Goal: Transaction & Acquisition: Download file/media

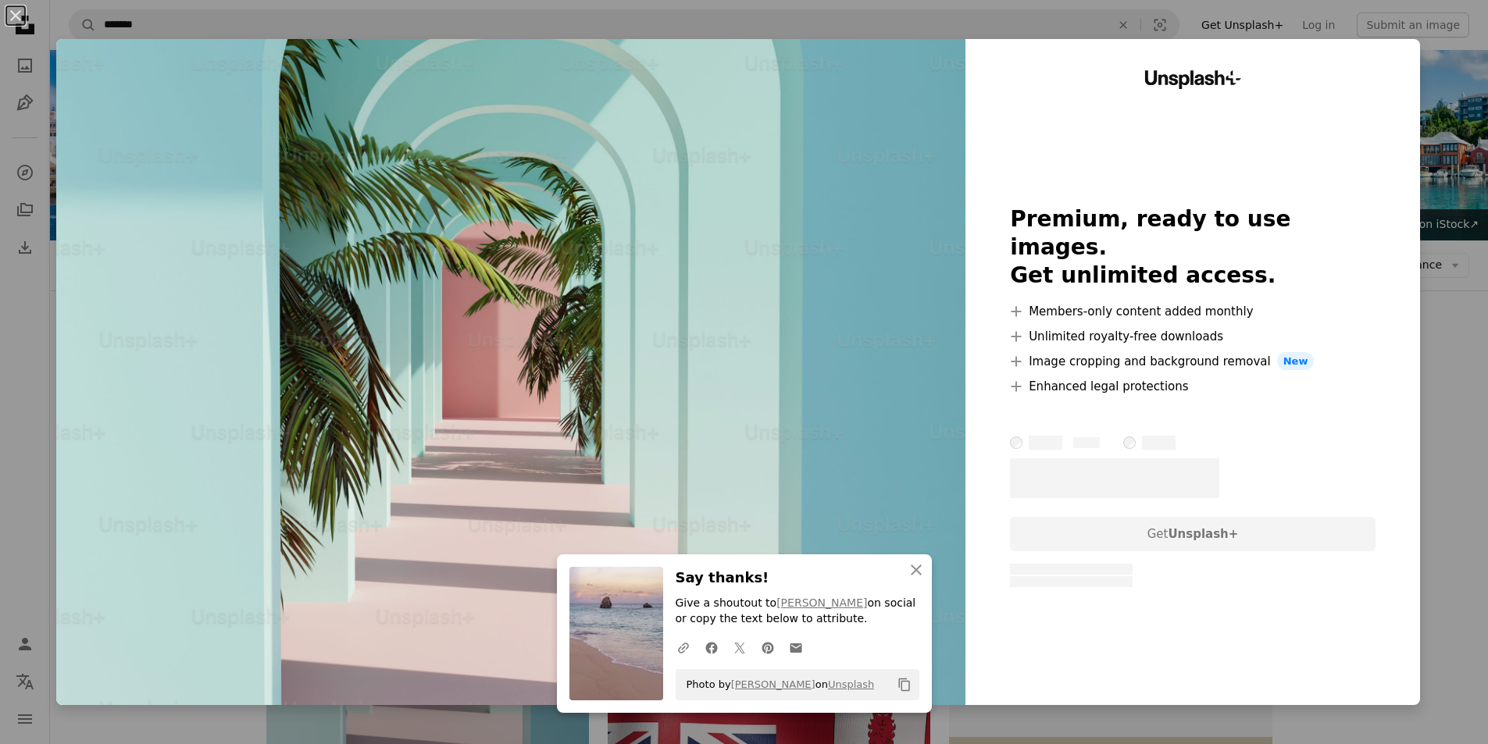
scroll to position [234, 0]
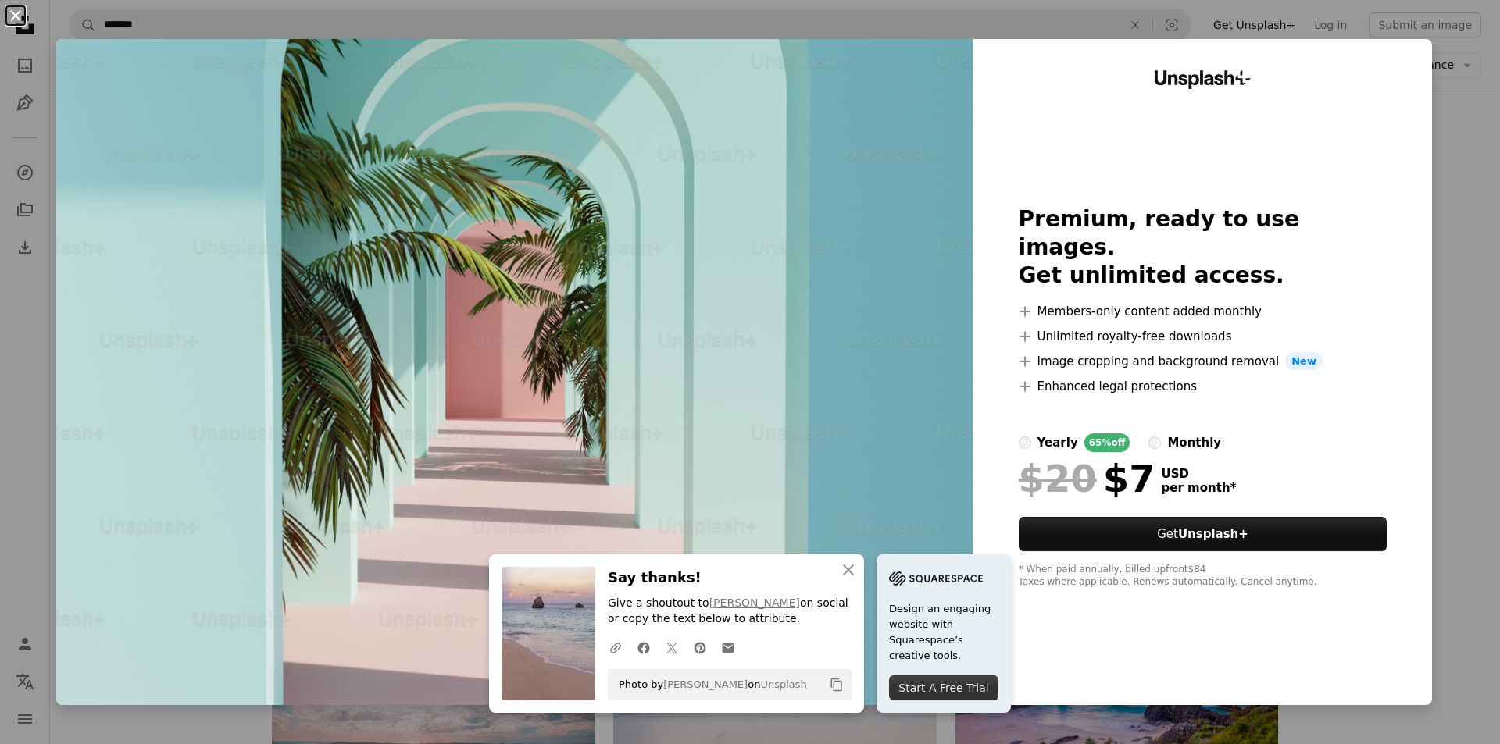
click at [13, 15] on button "An X shape" at bounding box center [15, 15] width 19 height 19
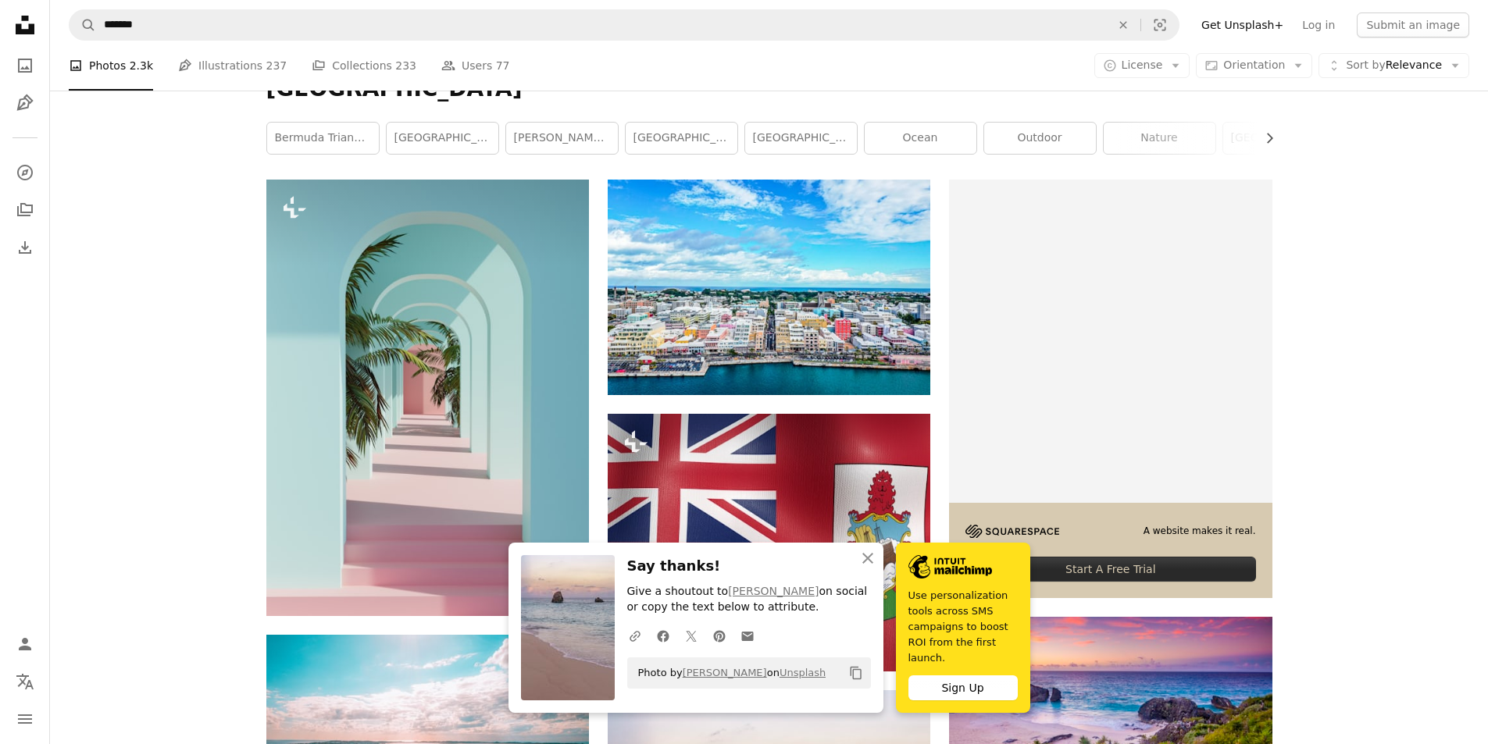
click at [865, 564] on icon "button" at bounding box center [867, 558] width 11 height 11
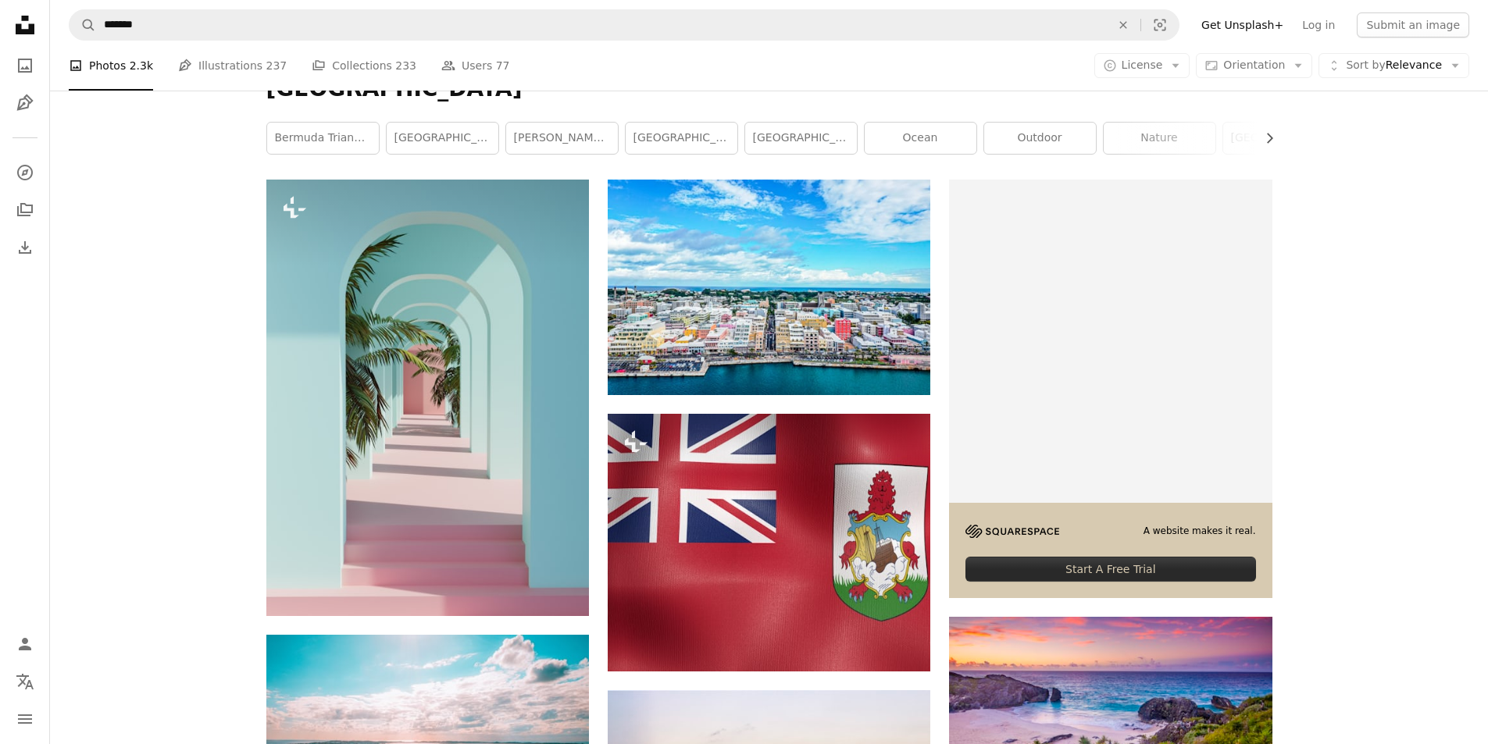
scroll to position [469, 0]
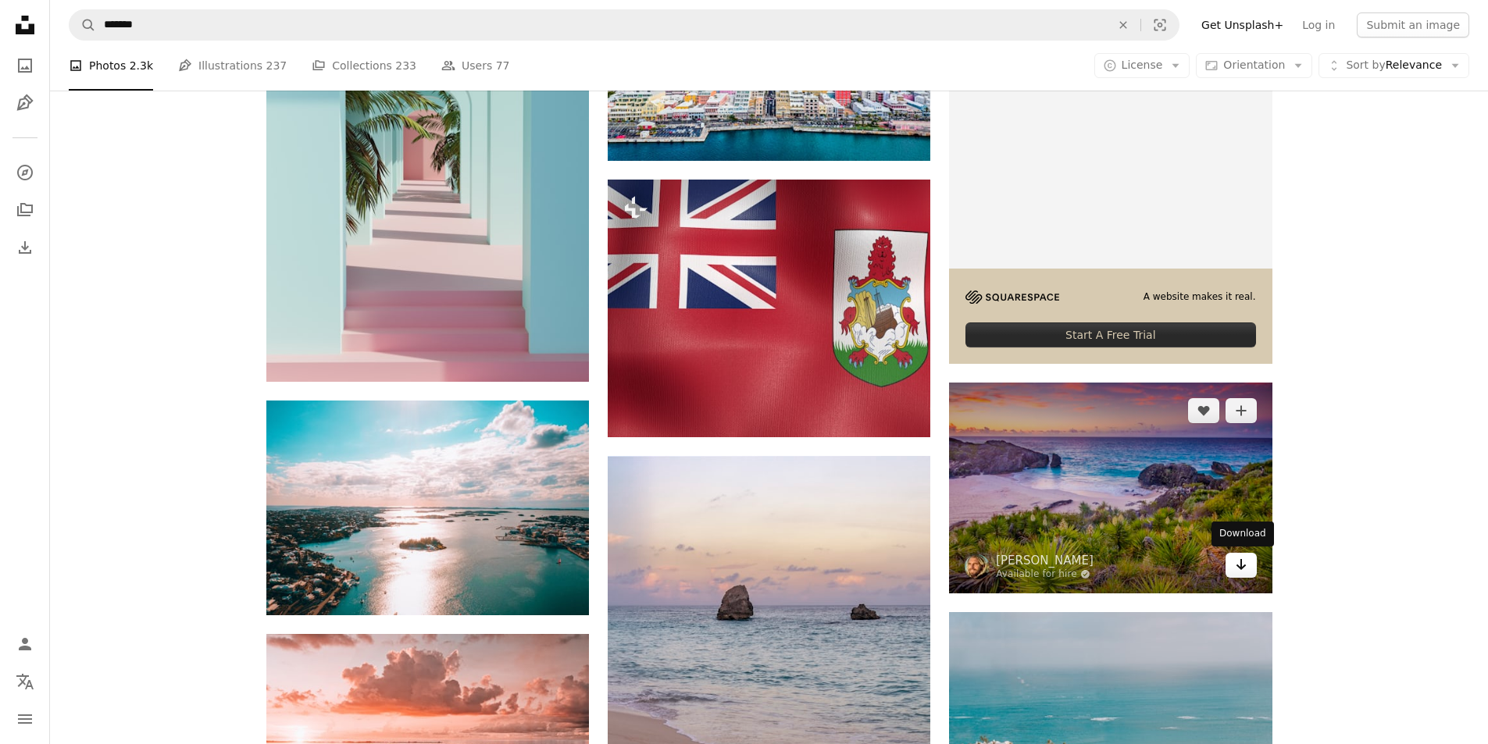
click at [1240, 566] on icon "Download" at bounding box center [1241, 564] width 10 height 11
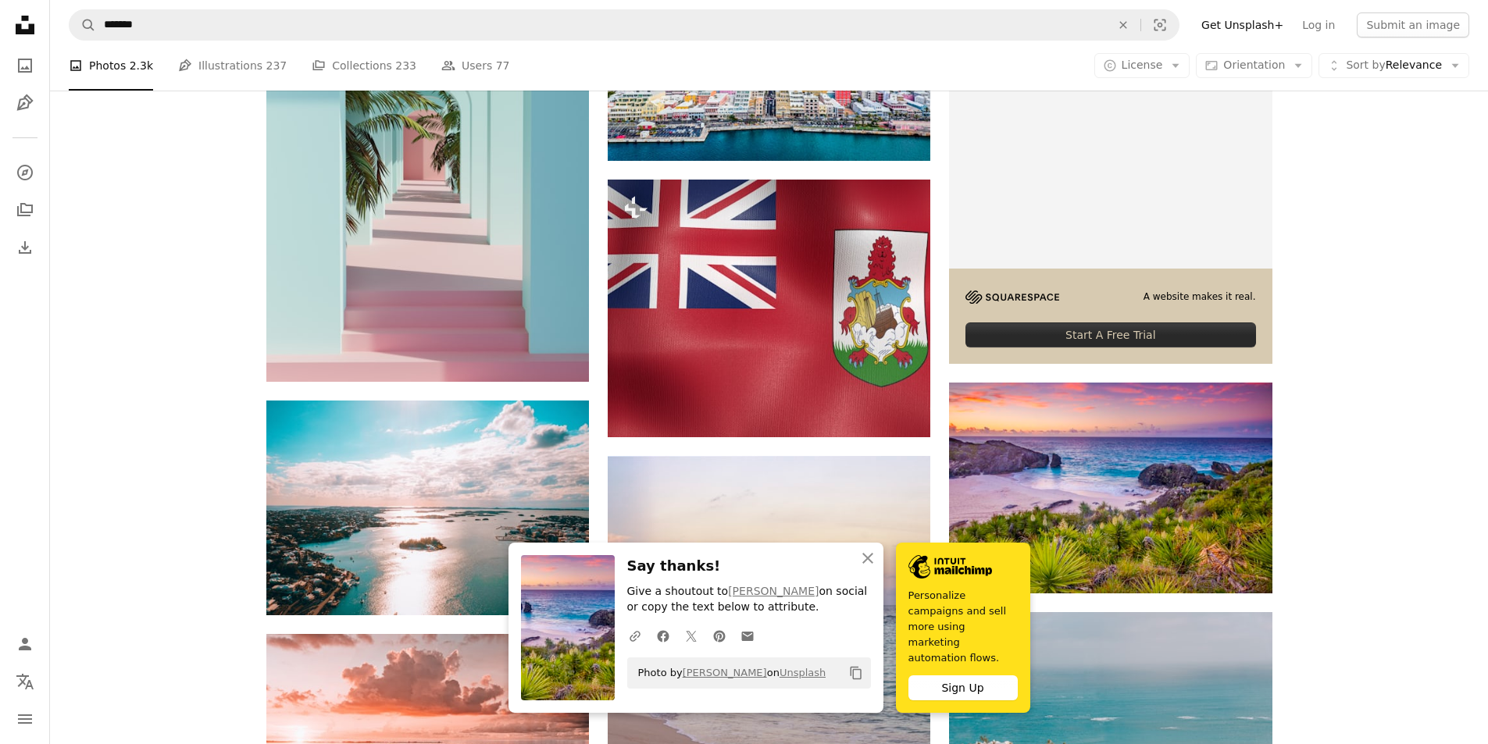
click at [865, 568] on icon "An X shape" at bounding box center [867, 558] width 19 height 19
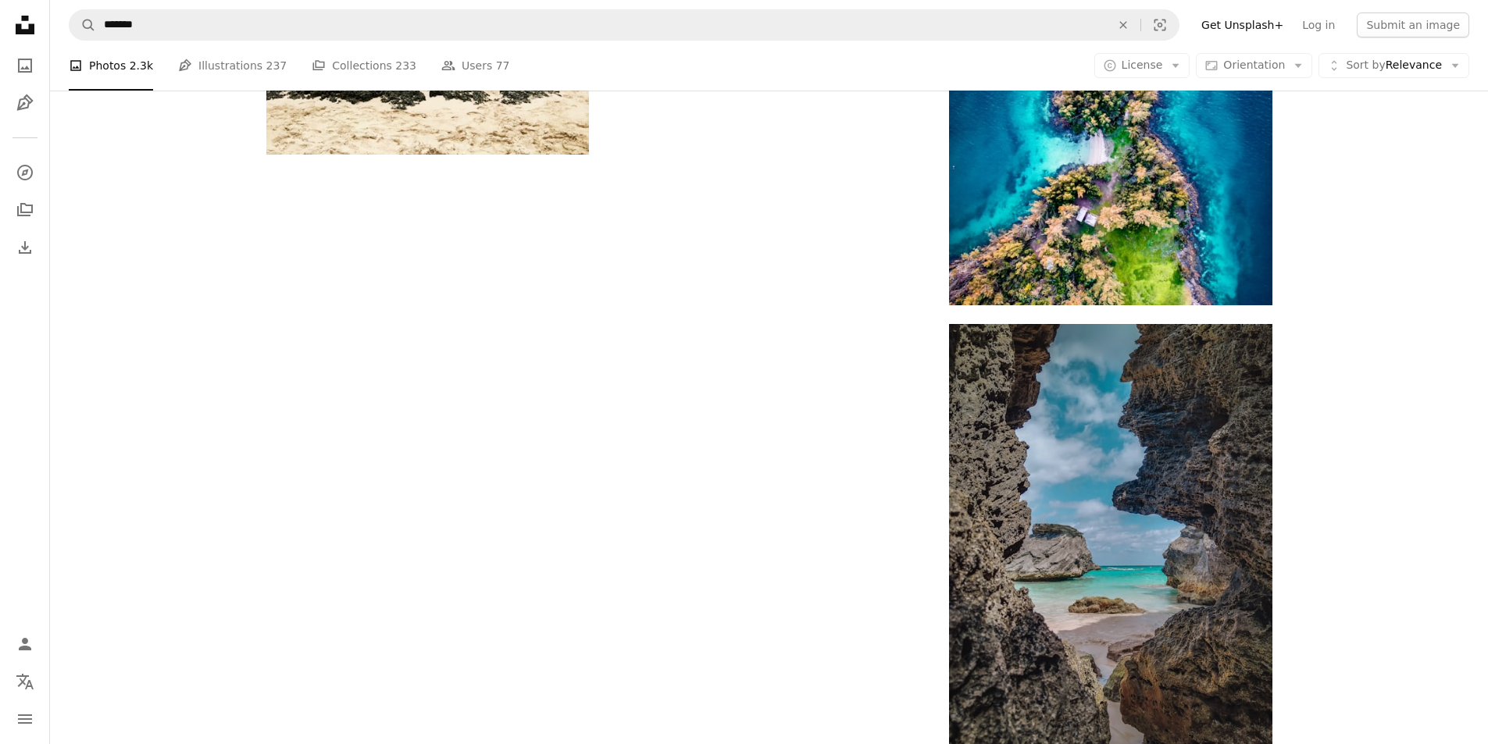
scroll to position [2265, 0]
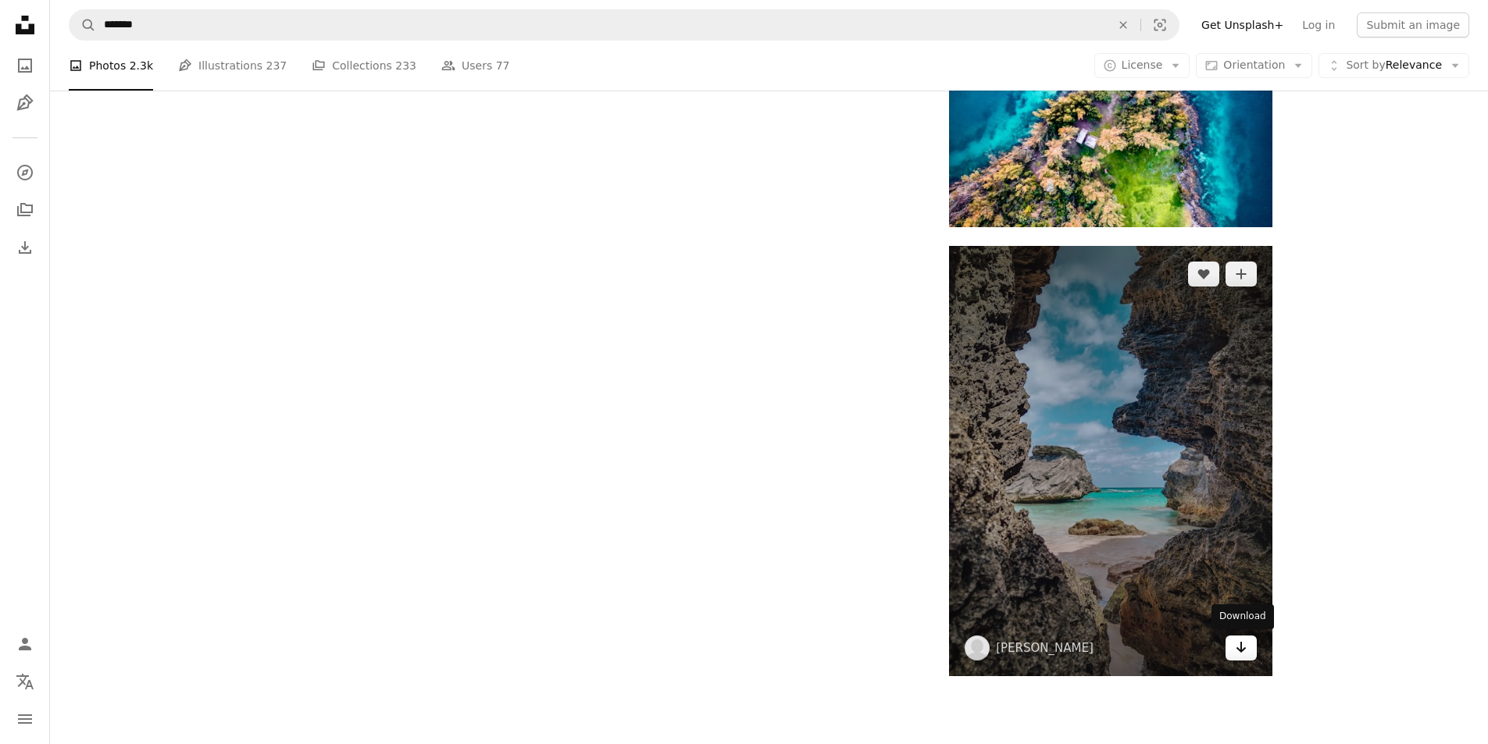
click at [1243, 648] on icon "Arrow pointing down" at bounding box center [1241, 647] width 12 height 19
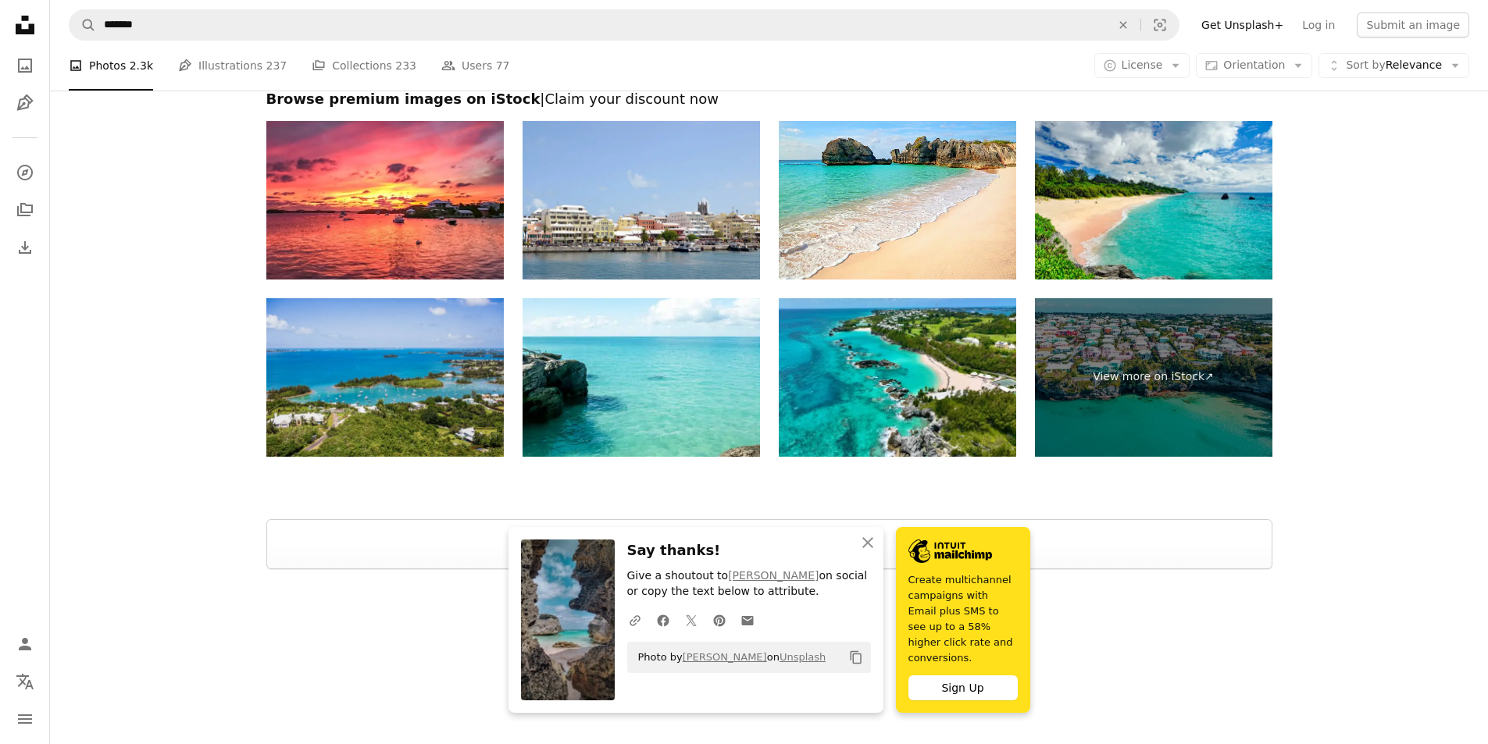
scroll to position [2938, 0]
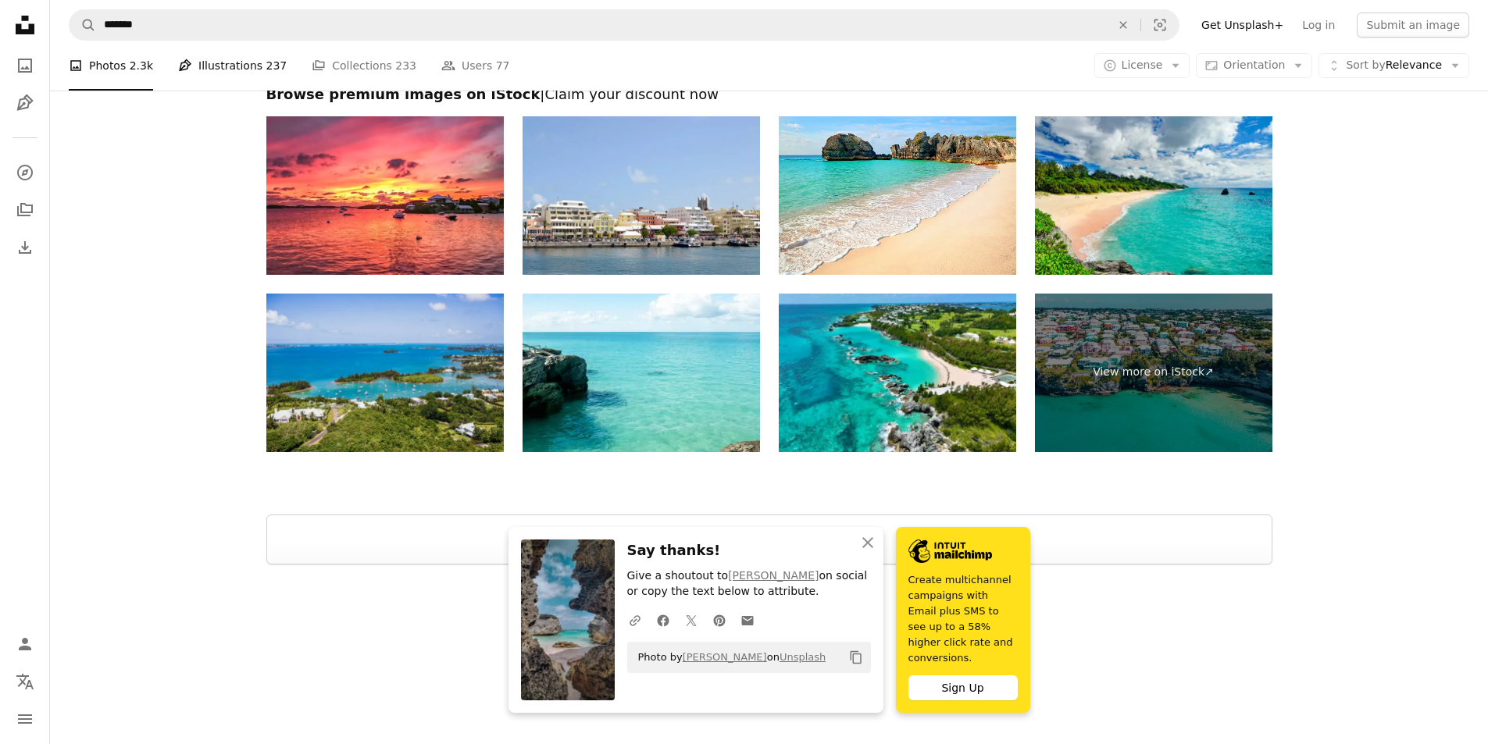
click at [250, 64] on link "Pen Tool Illustrations 237" at bounding box center [232, 66] width 109 height 50
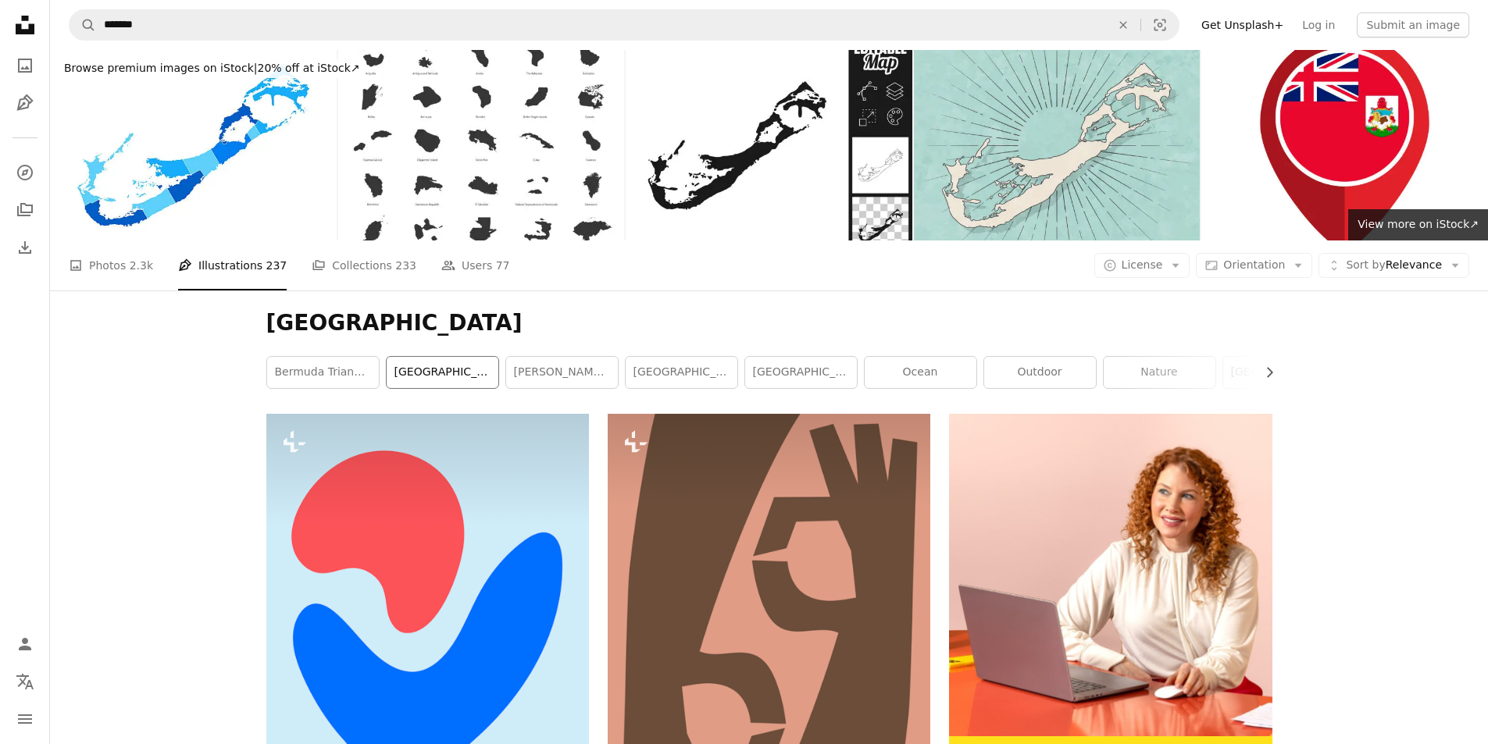
click at [434, 377] on link "[GEOGRAPHIC_DATA]" at bounding box center [443, 372] width 112 height 31
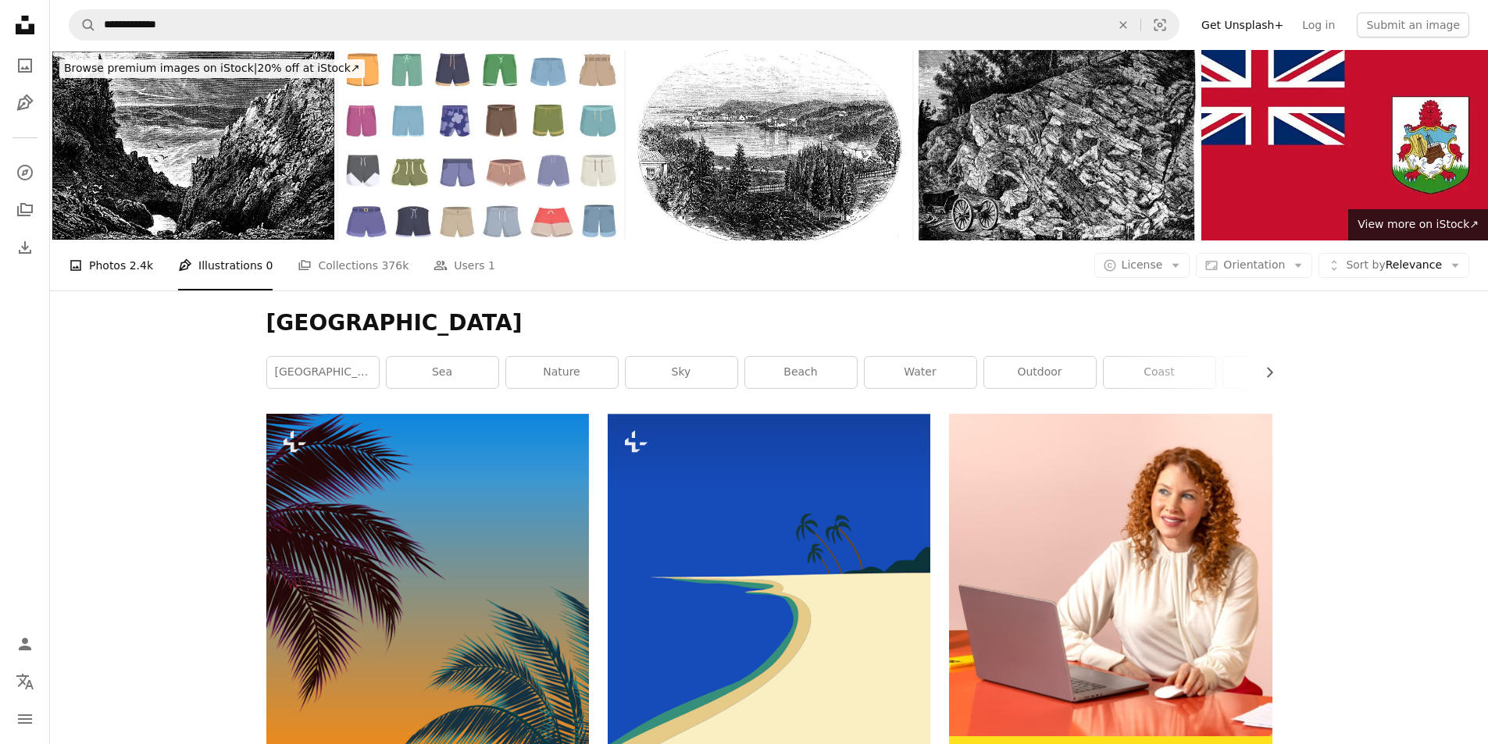
click at [90, 265] on link "A photo Photos 2.4k" at bounding box center [111, 266] width 84 height 50
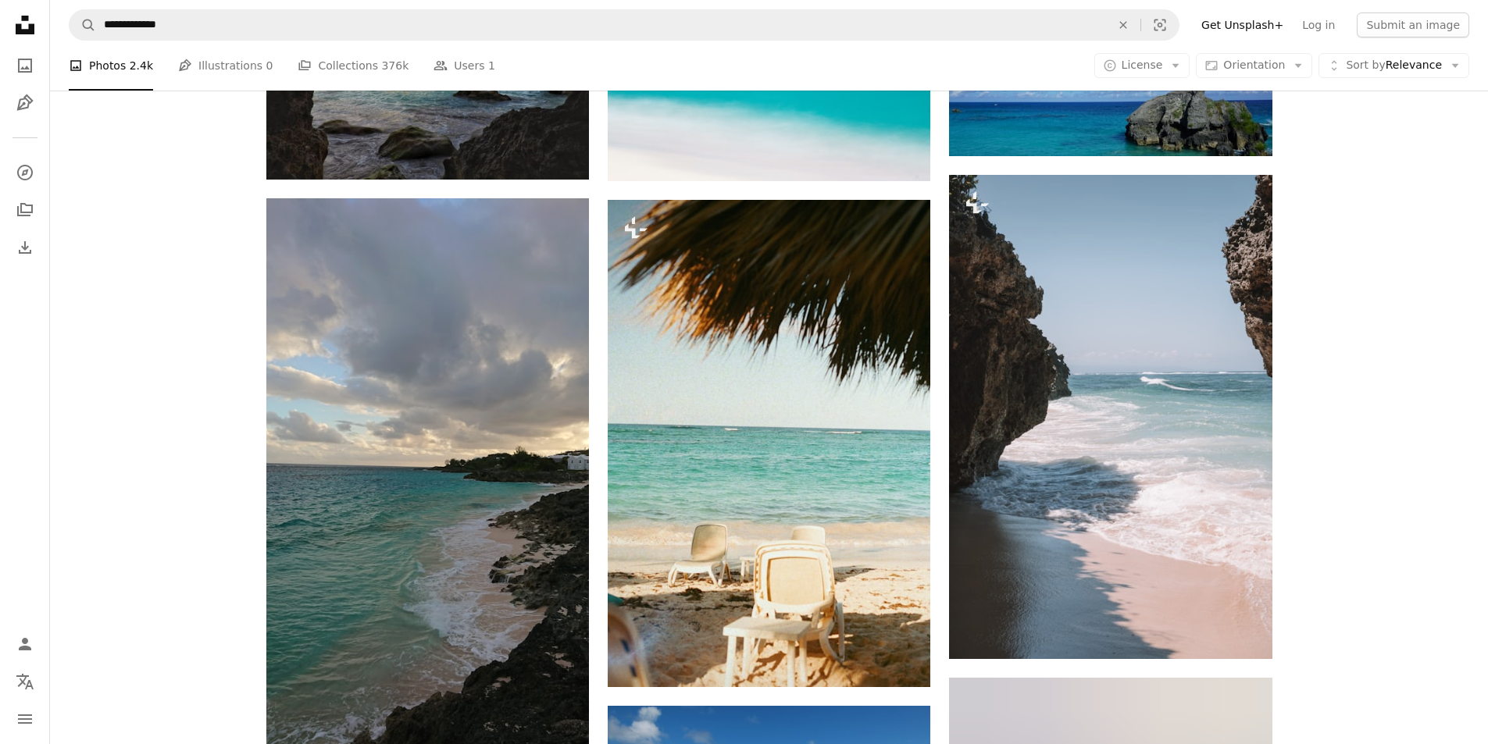
scroll to position [1406, 0]
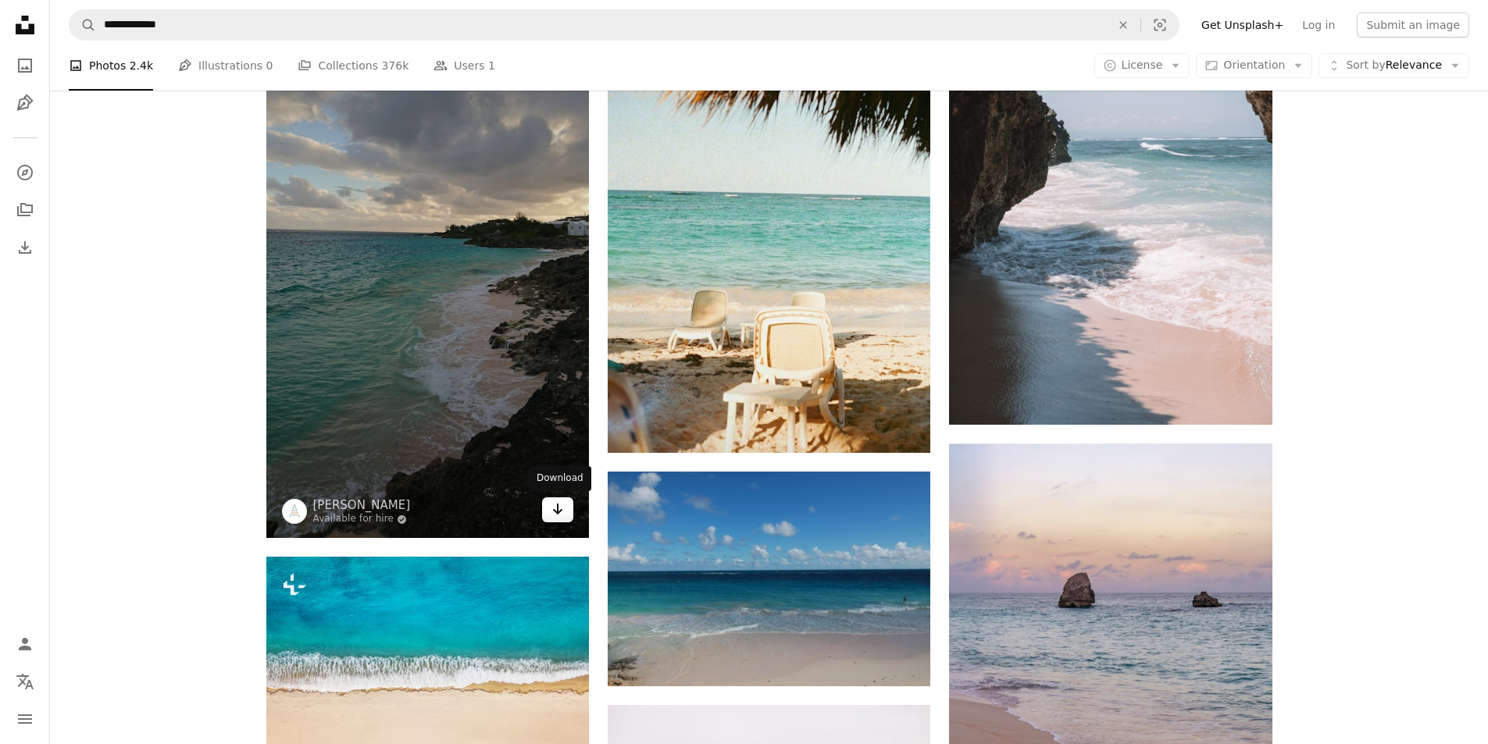
click at [564, 512] on link "Arrow pointing down" at bounding box center [557, 510] width 31 height 25
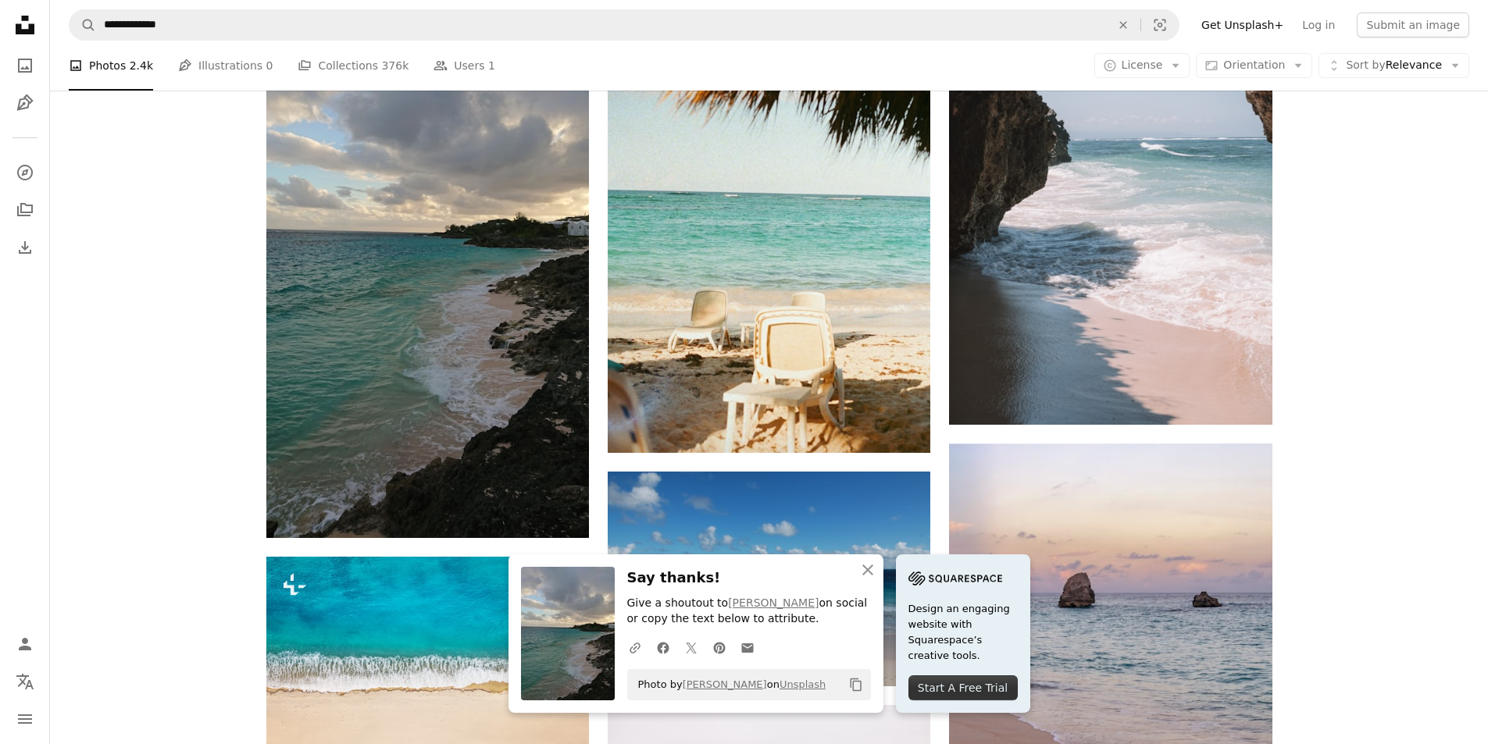
click at [148, 442] on div "Plus sign for Unsplash+ A heart A plus sign Getty Images For Unsplash+ A lock D…" at bounding box center [769, 215] width 1438 height 2414
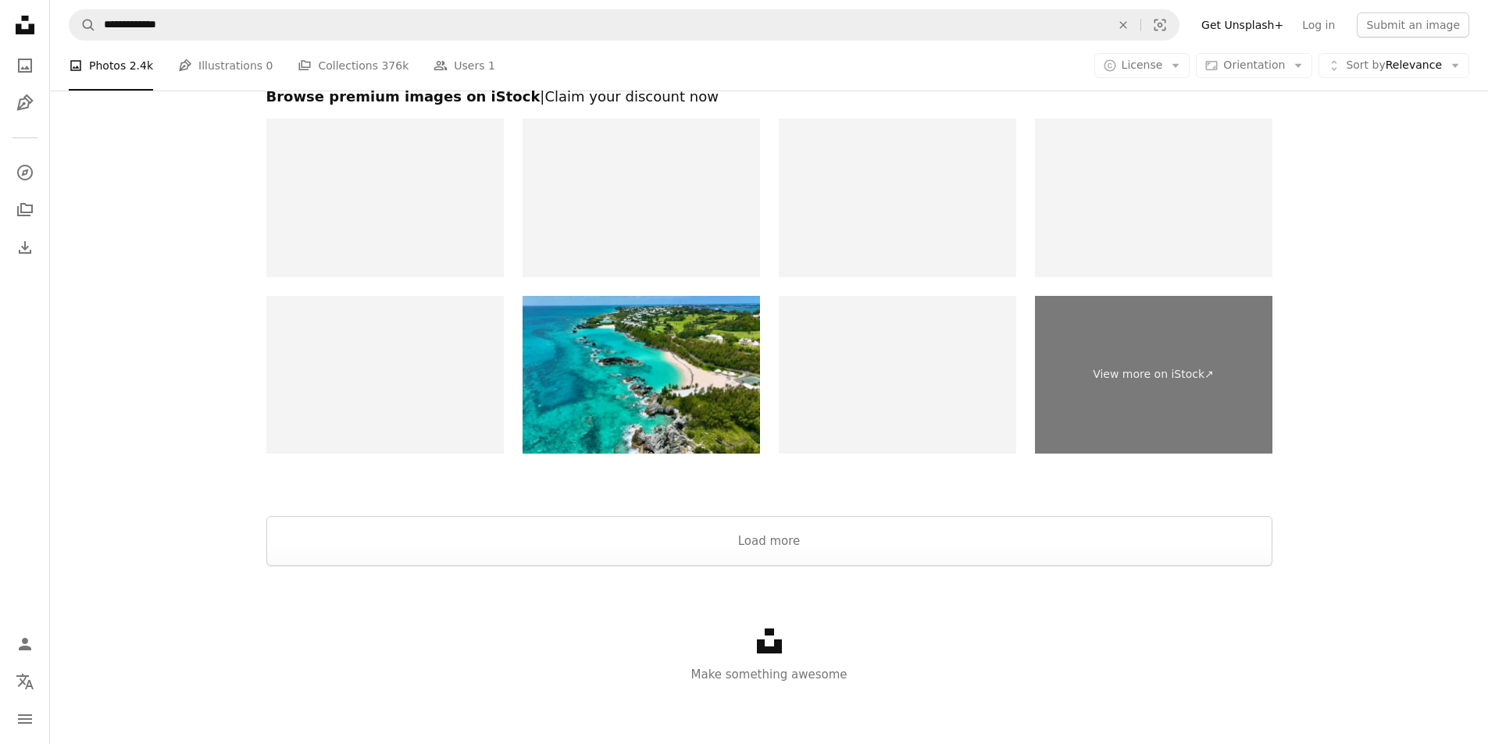
scroll to position [2824, 0]
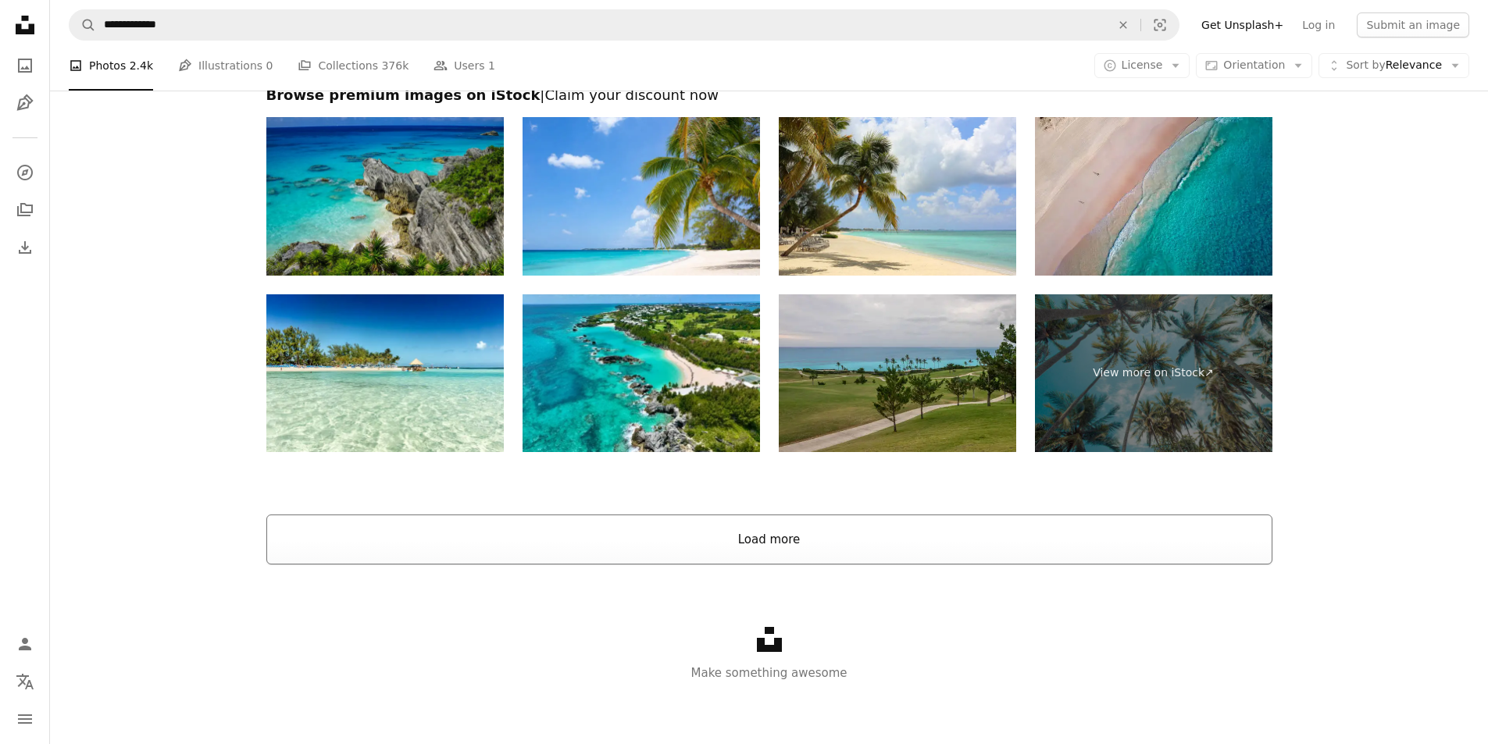
click at [766, 547] on button "Load more" at bounding box center [769, 540] width 1006 height 50
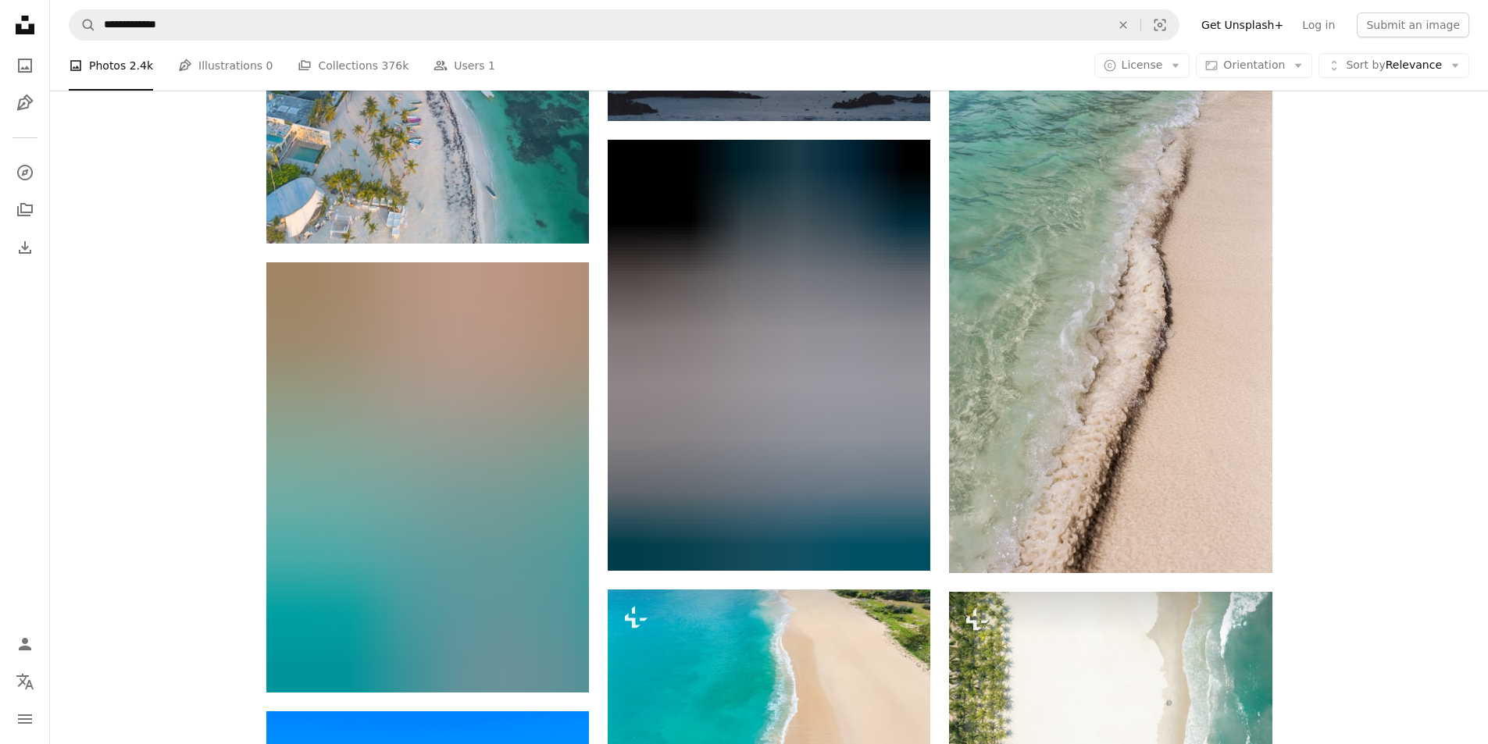
scroll to position [8760, 0]
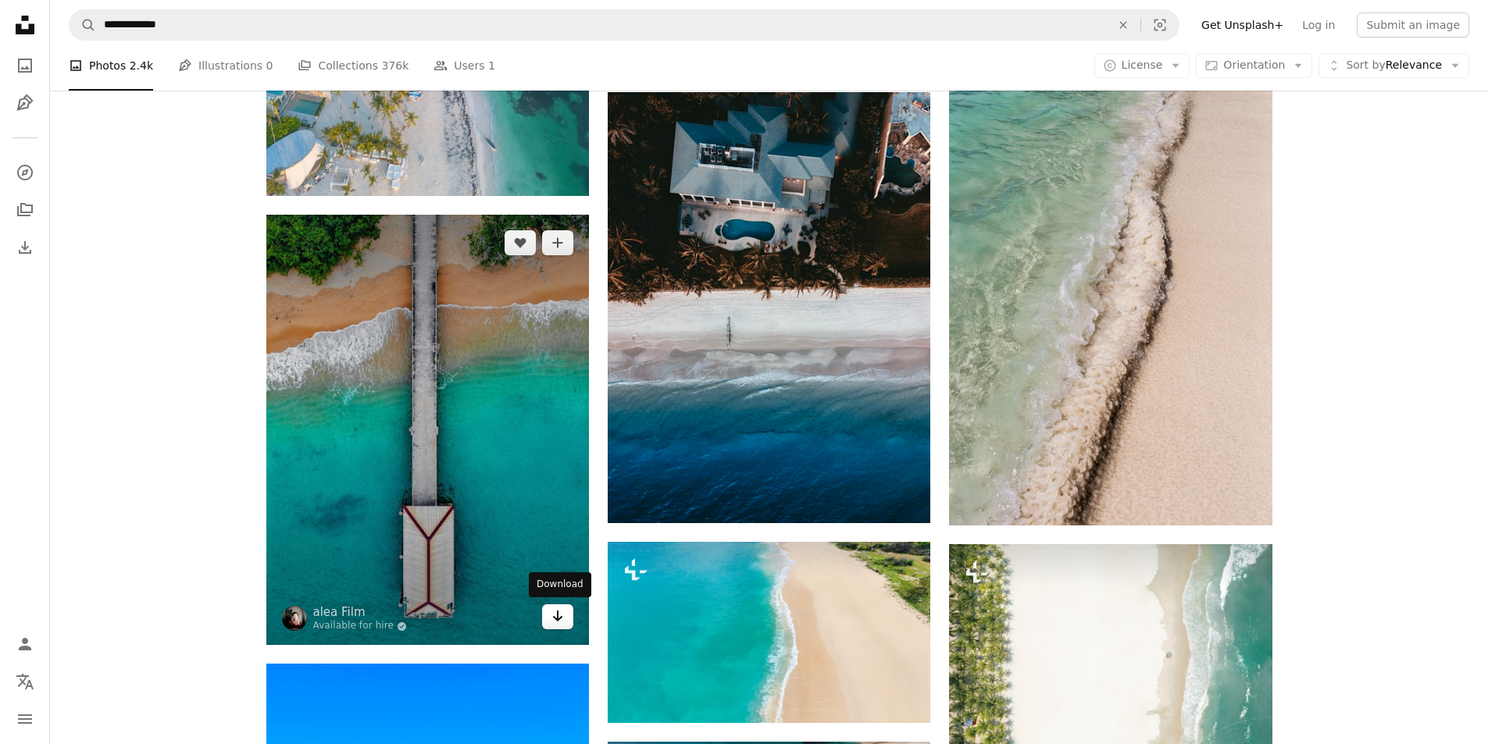
click at [555, 619] on icon "Arrow pointing down" at bounding box center [557, 616] width 12 height 19
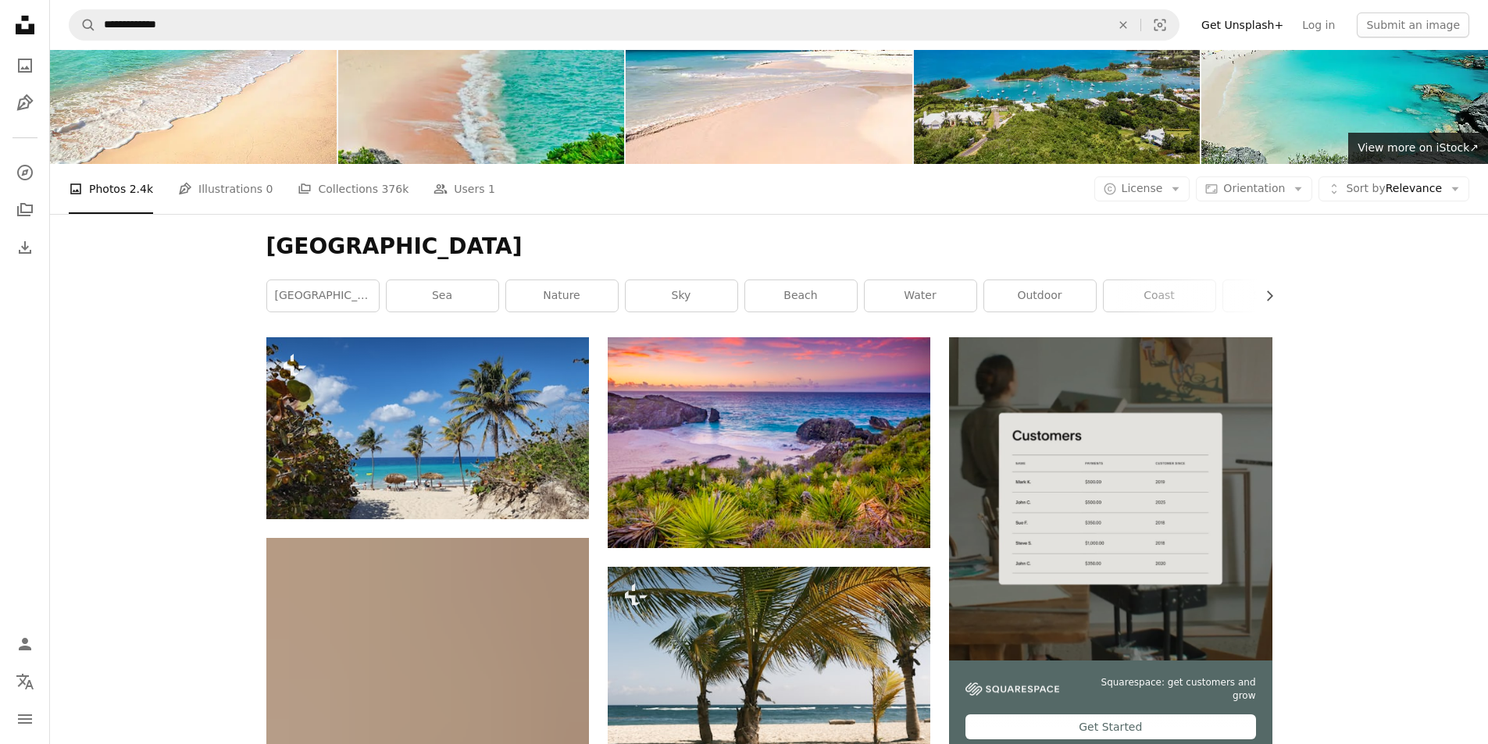
scroll to position [0, 0]
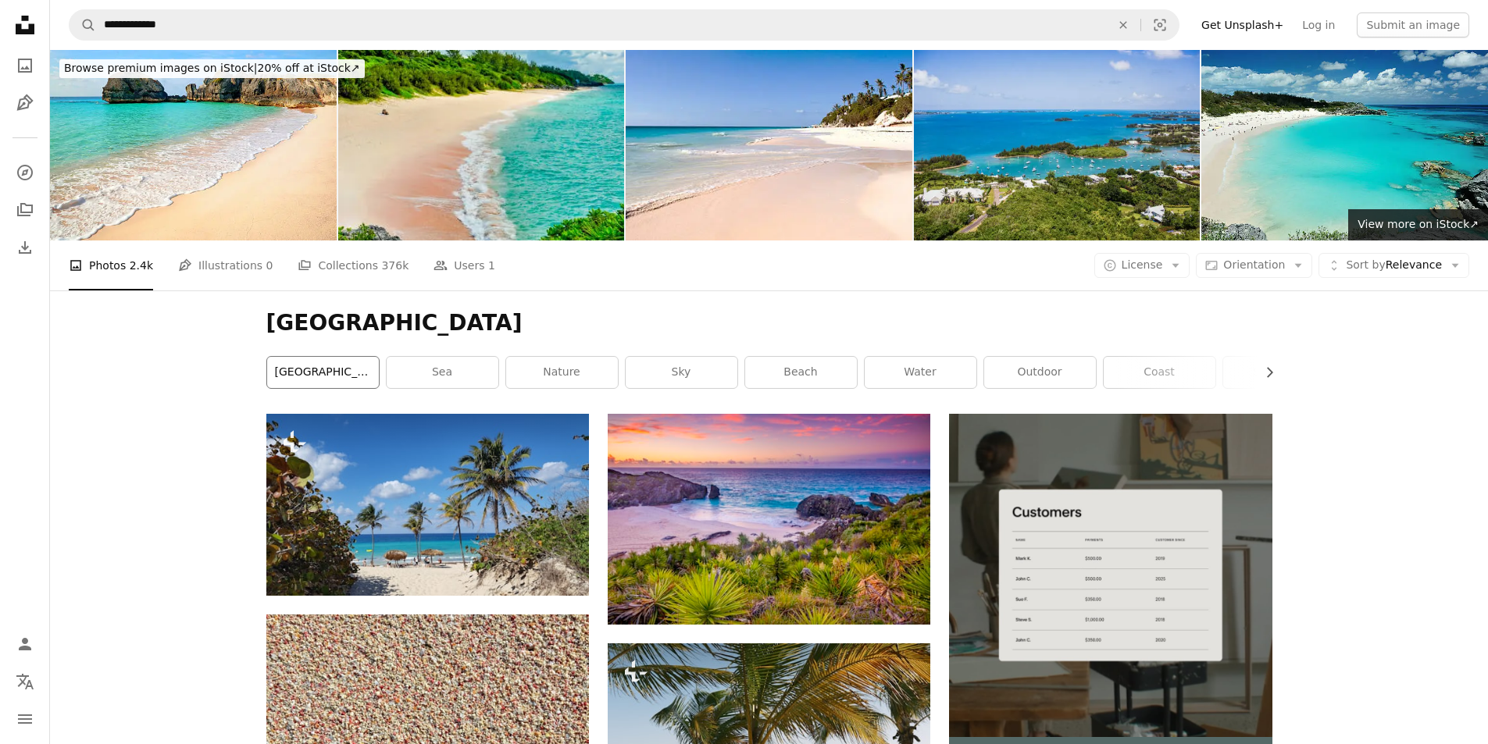
click at [330, 374] on link "[GEOGRAPHIC_DATA]" at bounding box center [323, 372] width 112 height 31
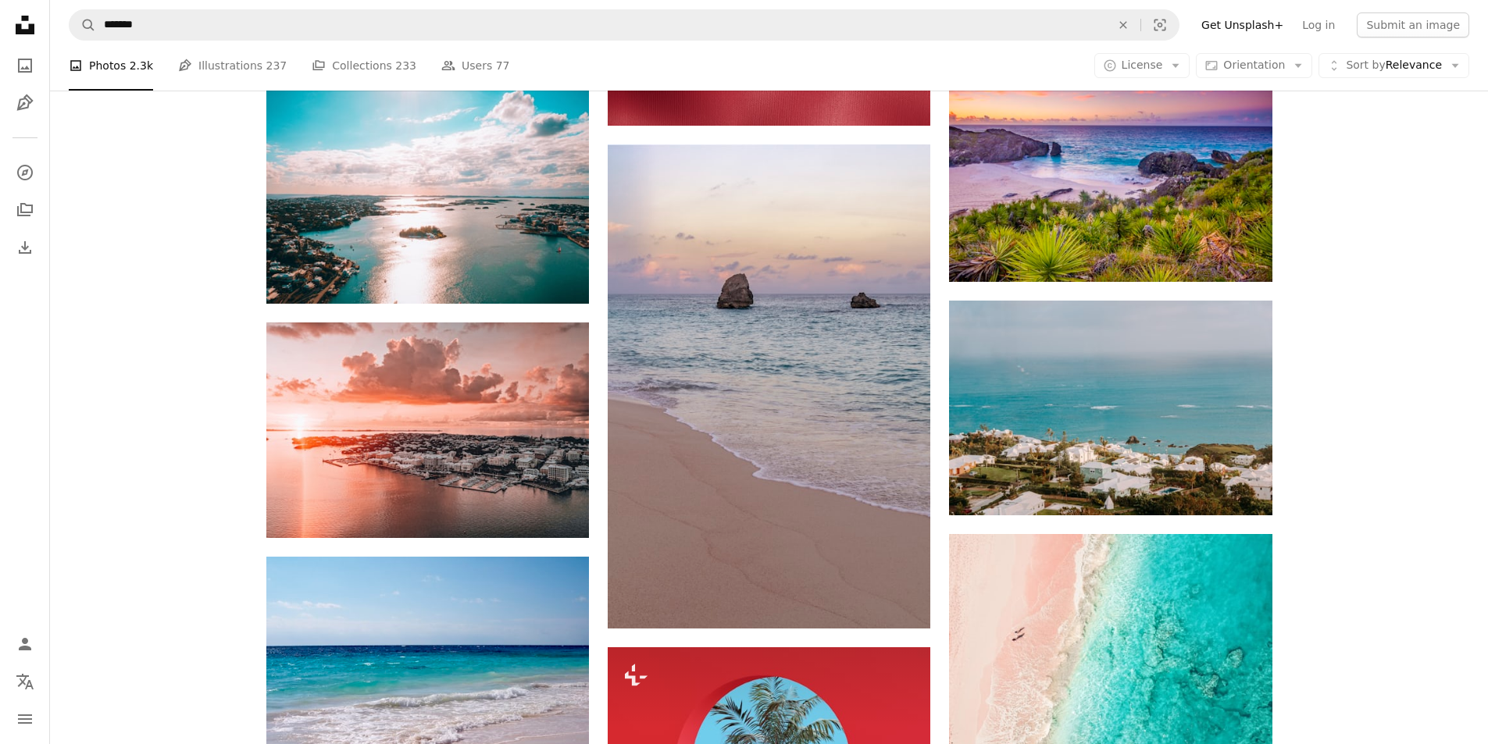
scroll to position [781, 0]
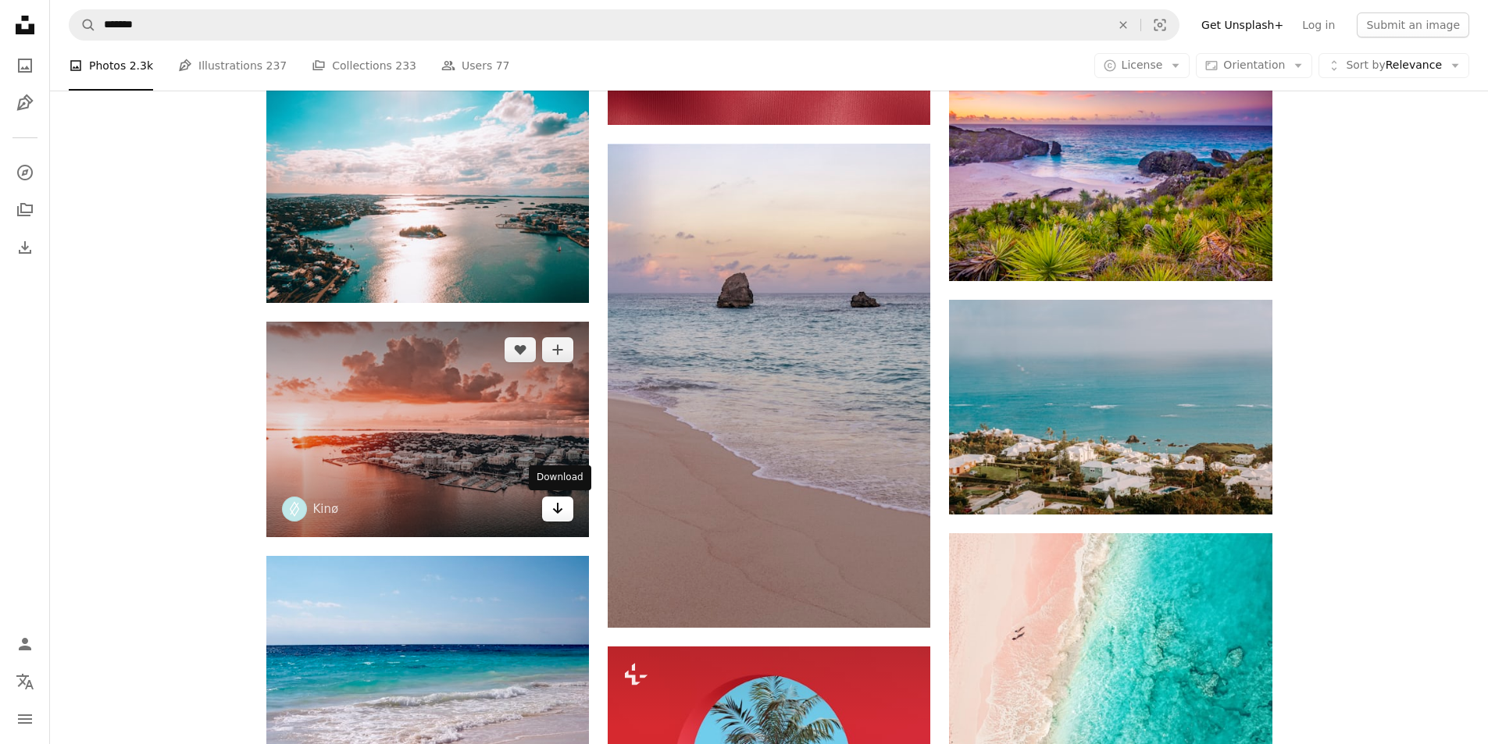
click at [562, 515] on icon "Arrow pointing down" at bounding box center [557, 508] width 12 height 19
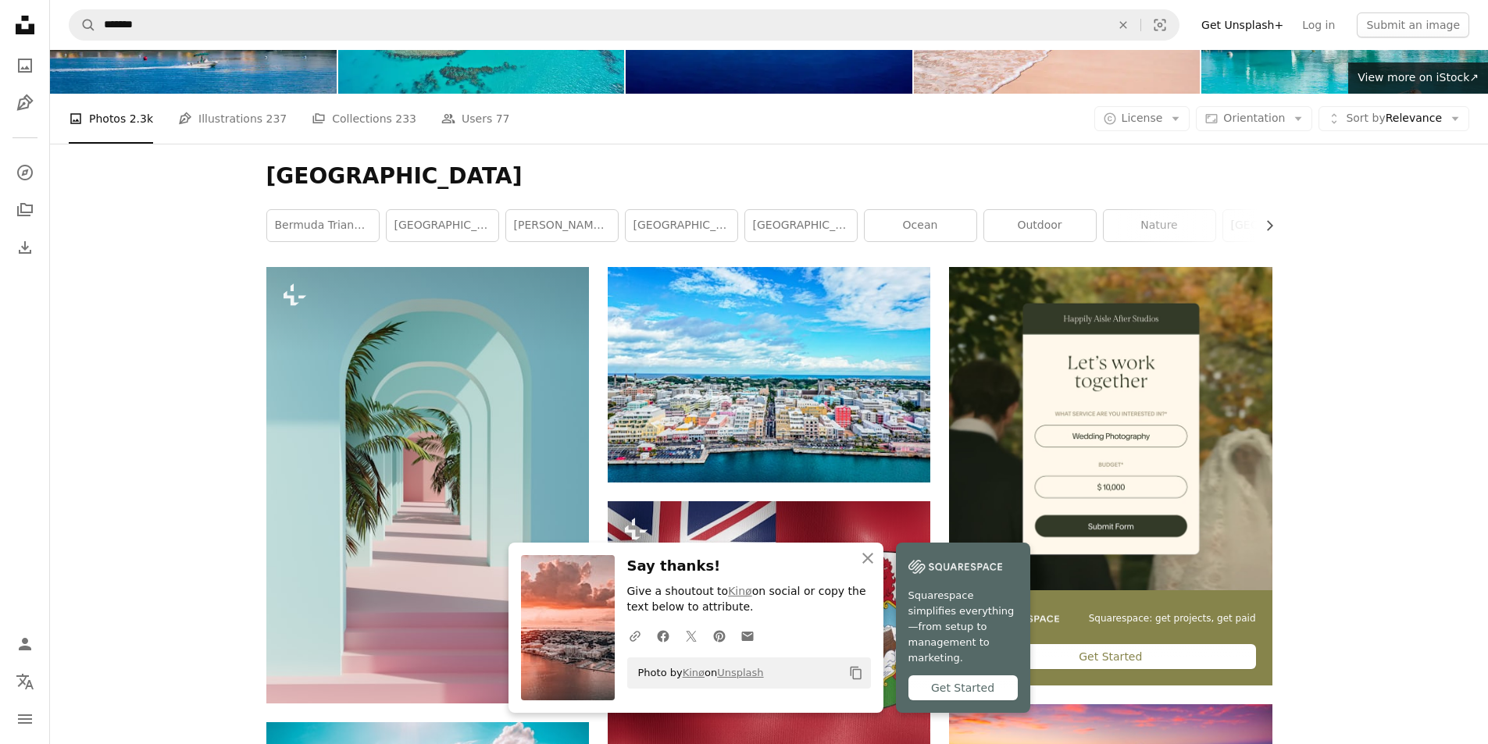
scroll to position [0, 0]
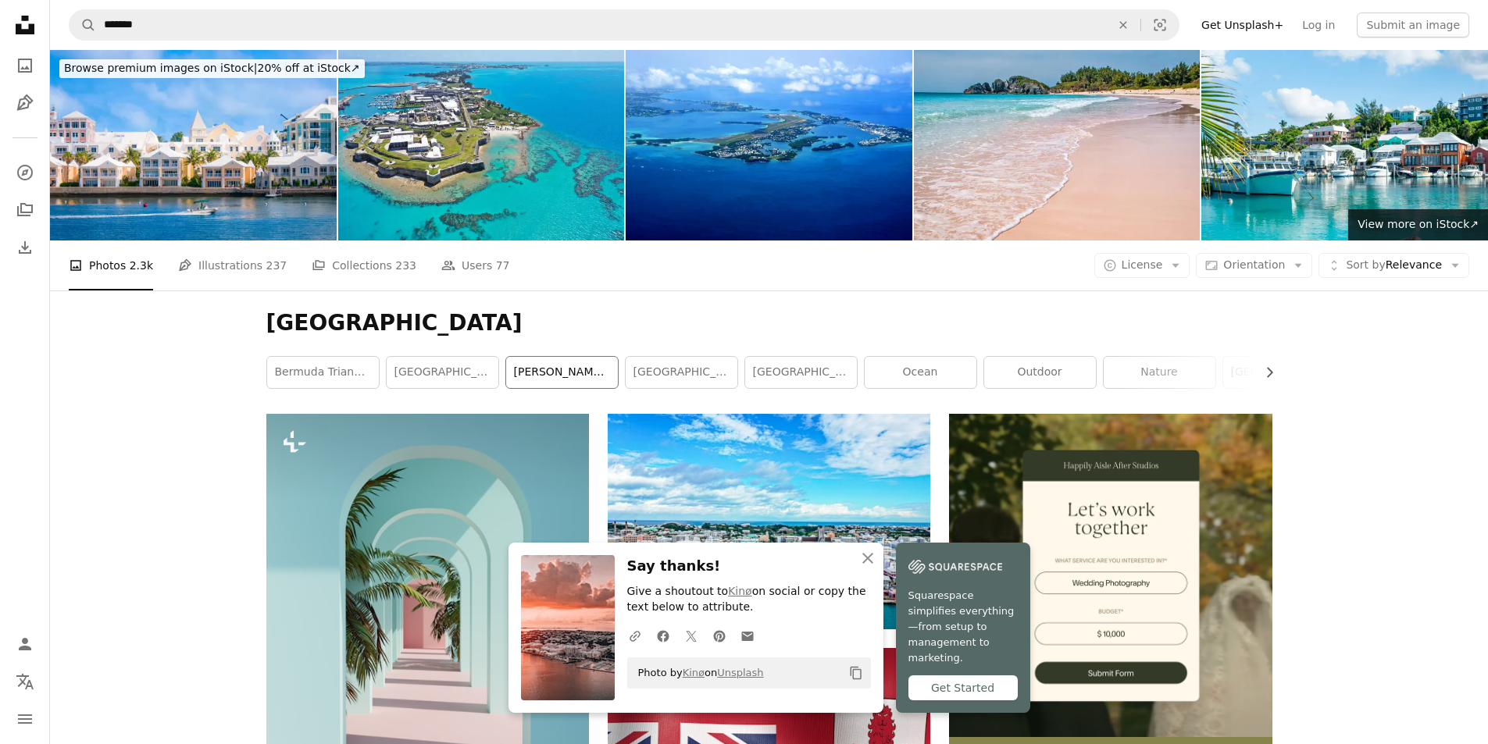
click at [546, 373] on link "[PERSON_NAME] bermuda" at bounding box center [562, 372] width 112 height 31
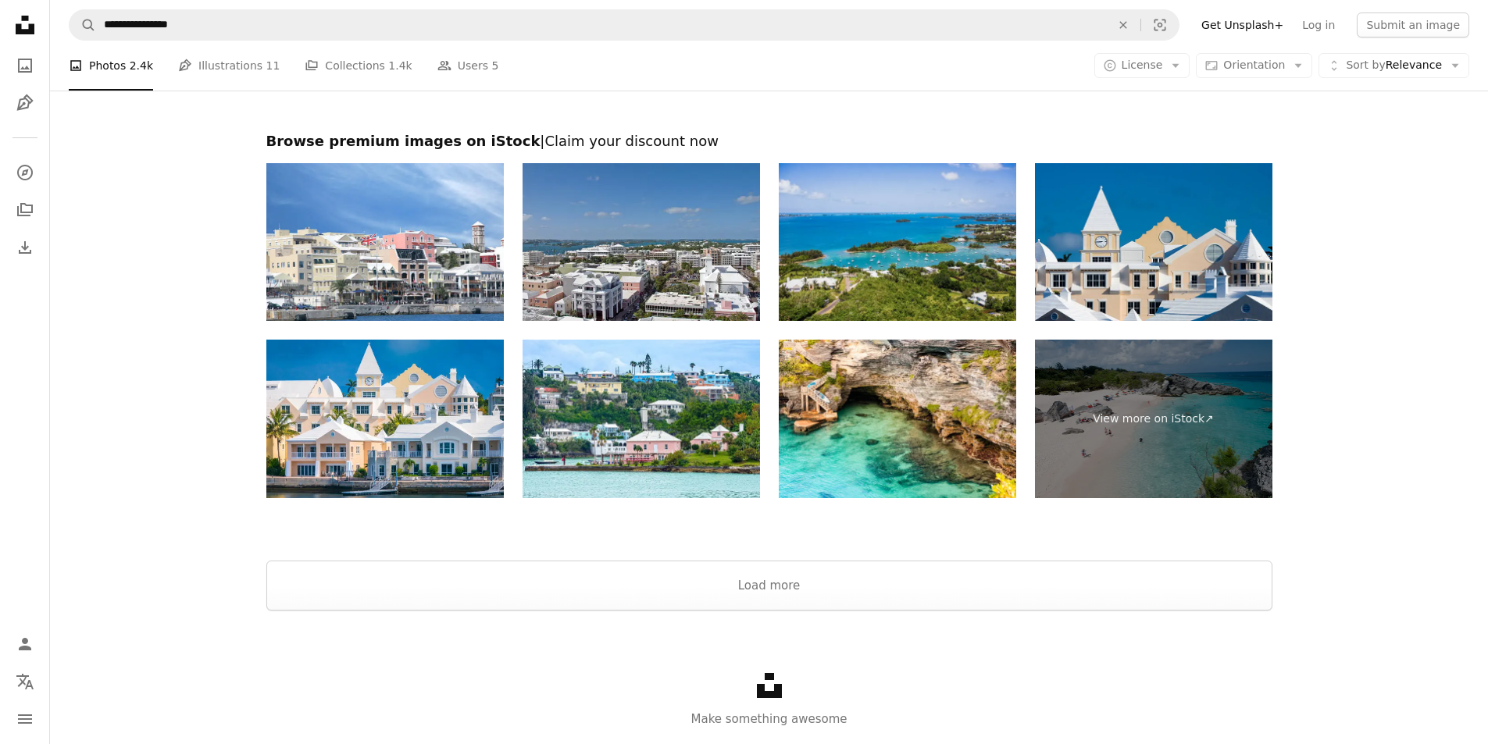
scroll to position [2821, 0]
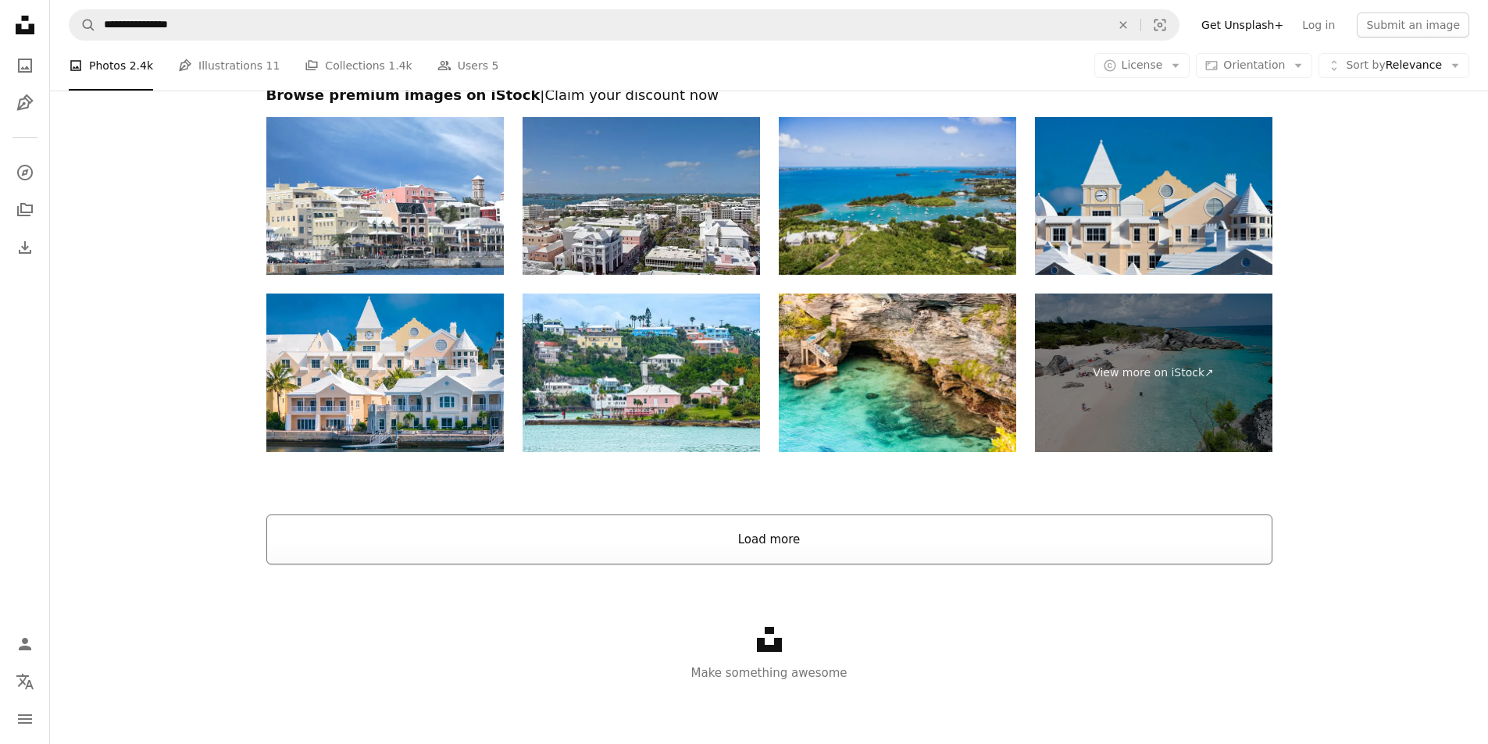
click at [750, 543] on button "Load more" at bounding box center [769, 540] width 1006 height 50
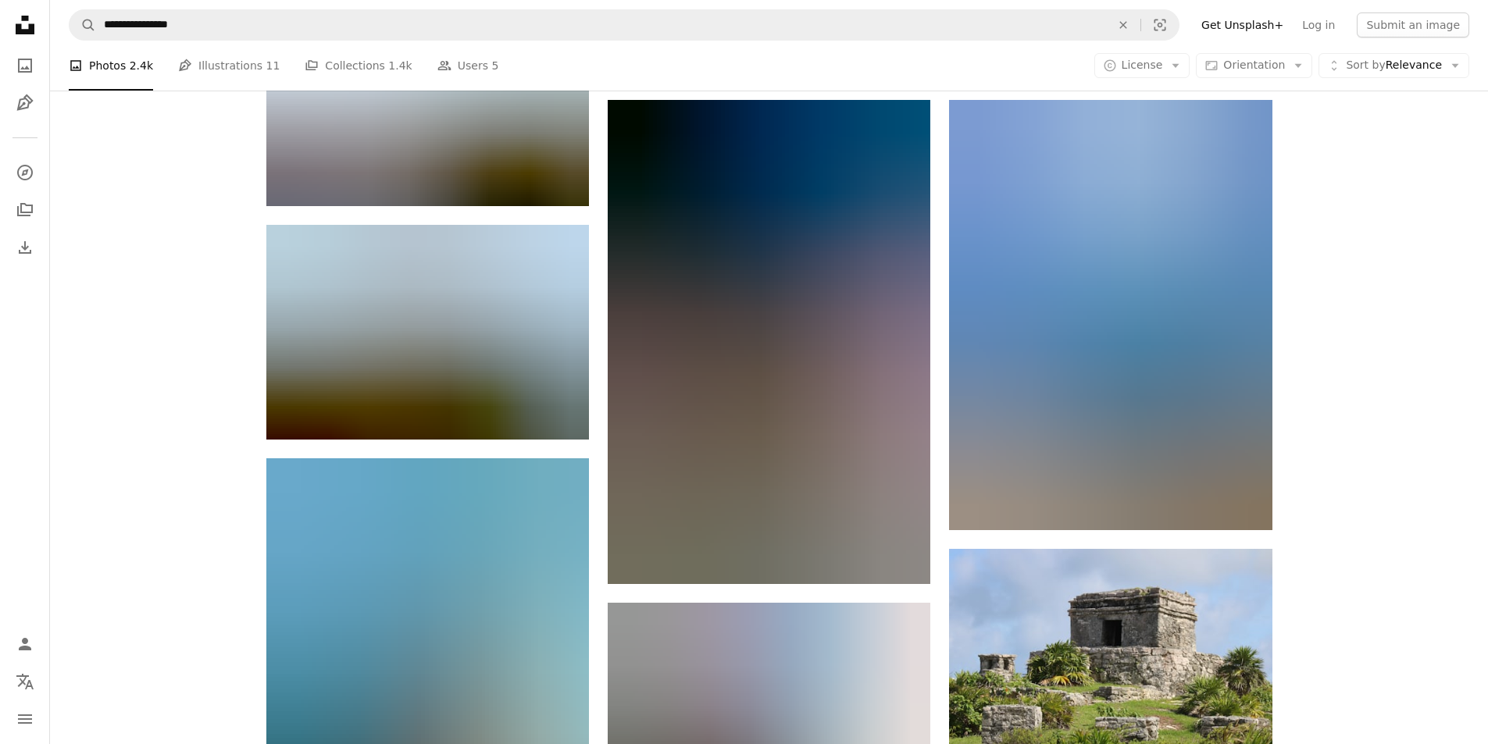
scroll to position [6180, 0]
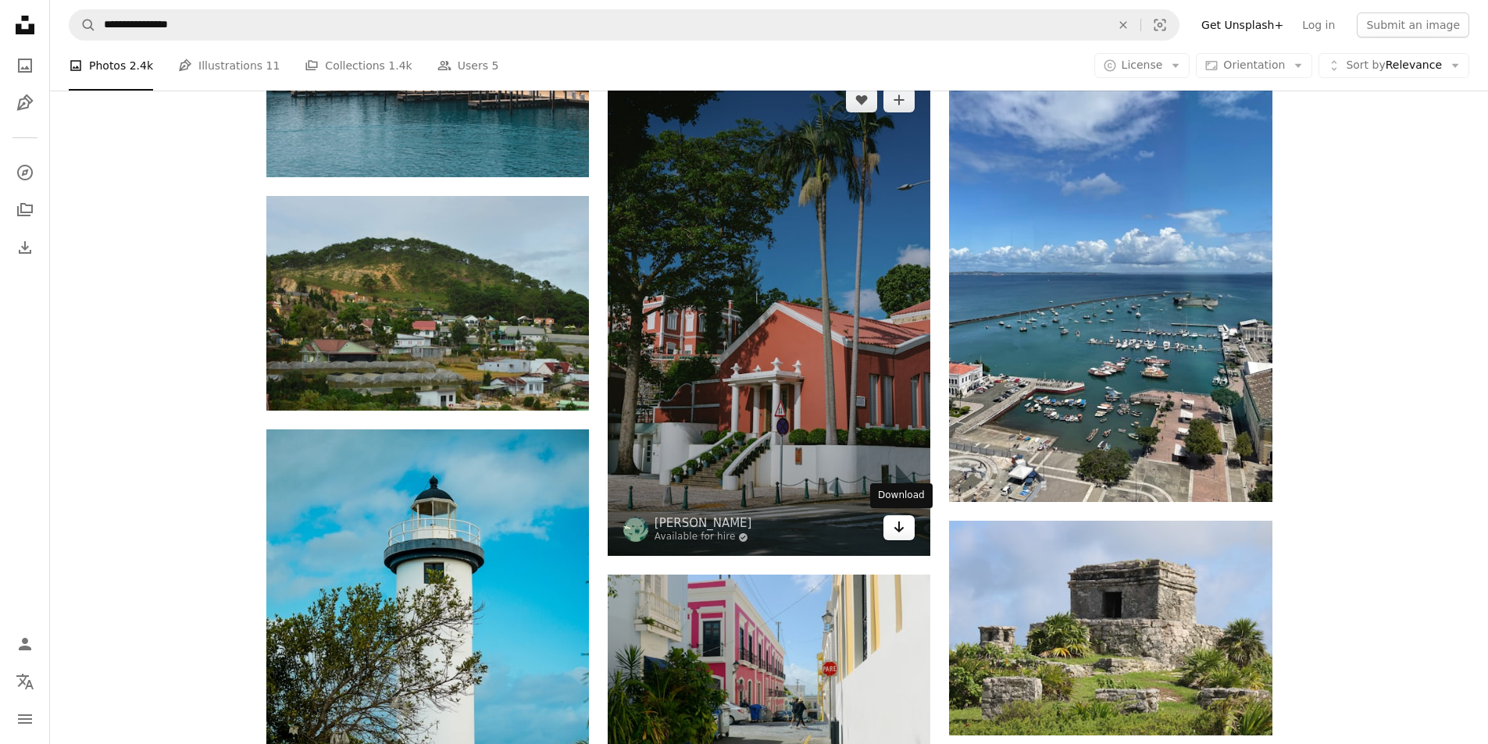
click at [903, 528] on icon "Download" at bounding box center [899, 527] width 10 height 11
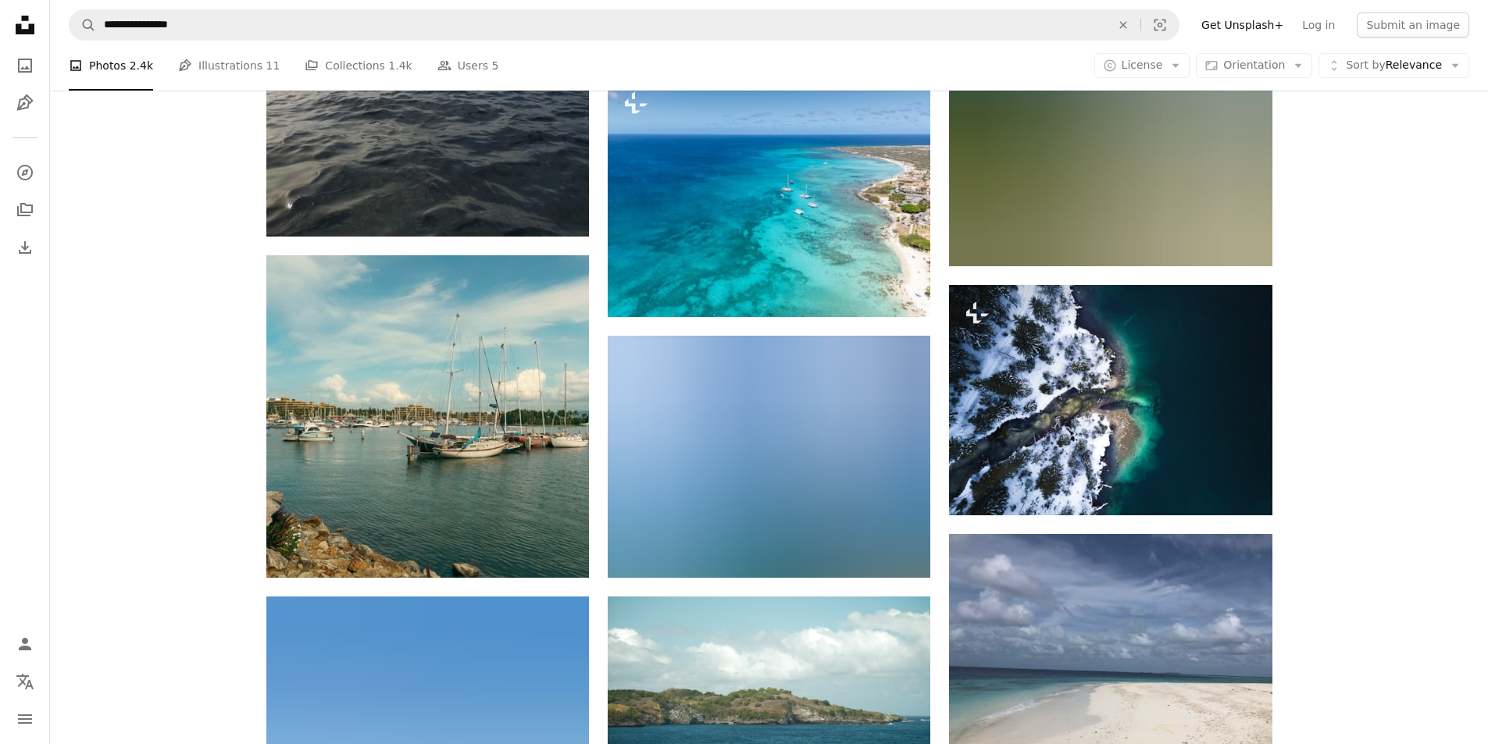
scroll to position [18911, 0]
